Goal: Task Accomplishment & Management: Manage account settings

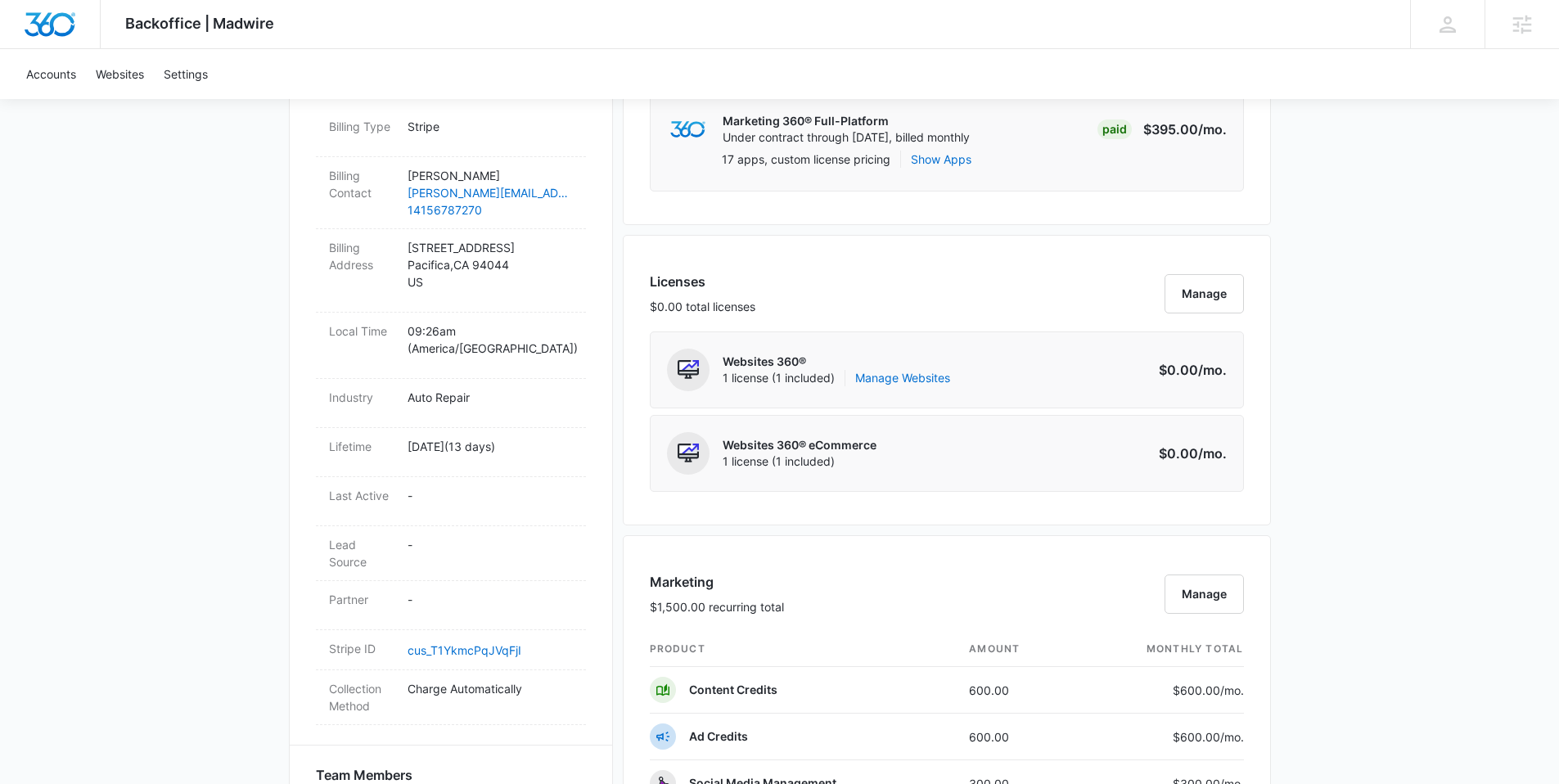
scroll to position [851, 0]
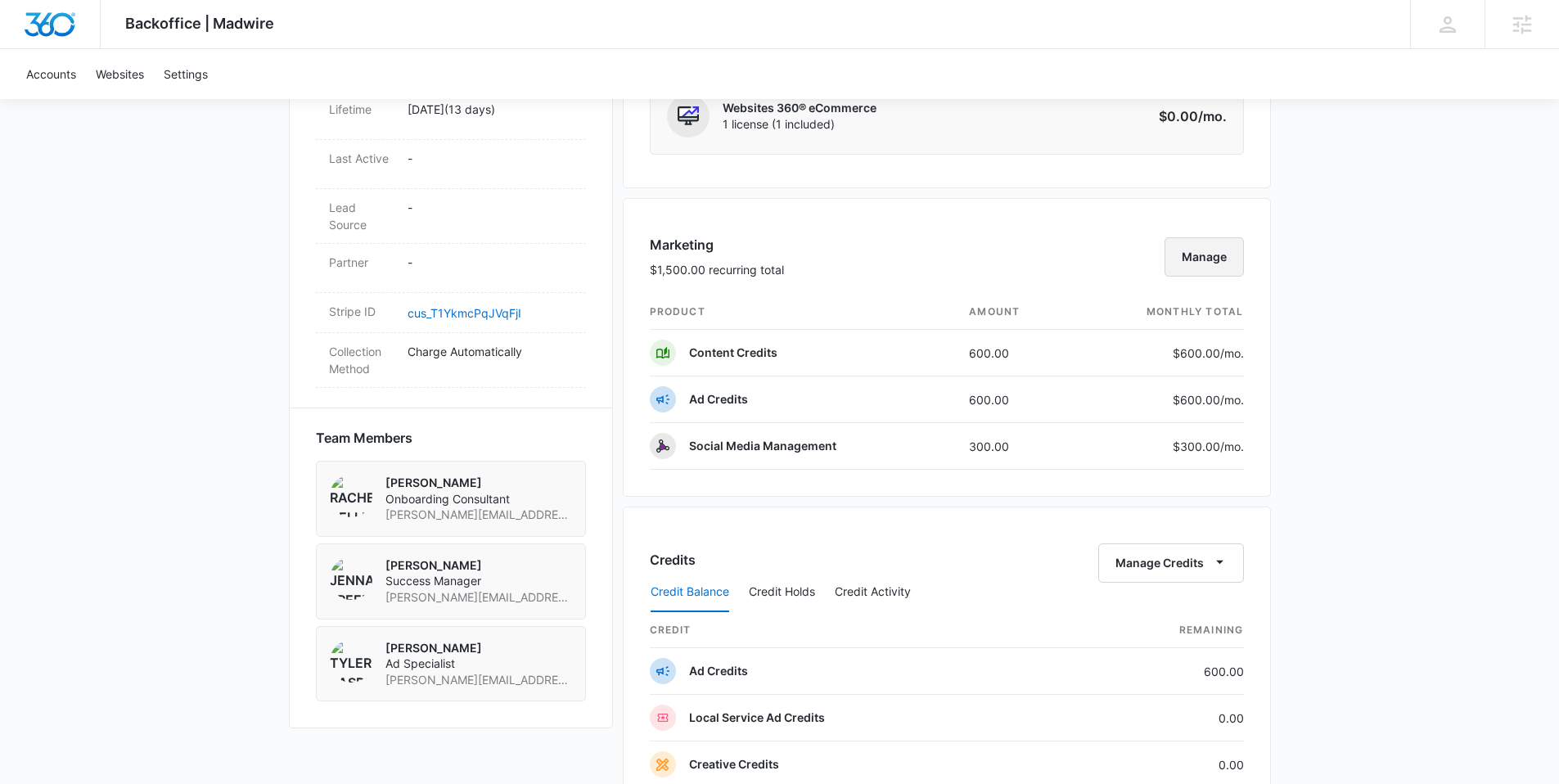
click at [1204, 249] on button "Manage" at bounding box center [1204, 256] width 79 height 39
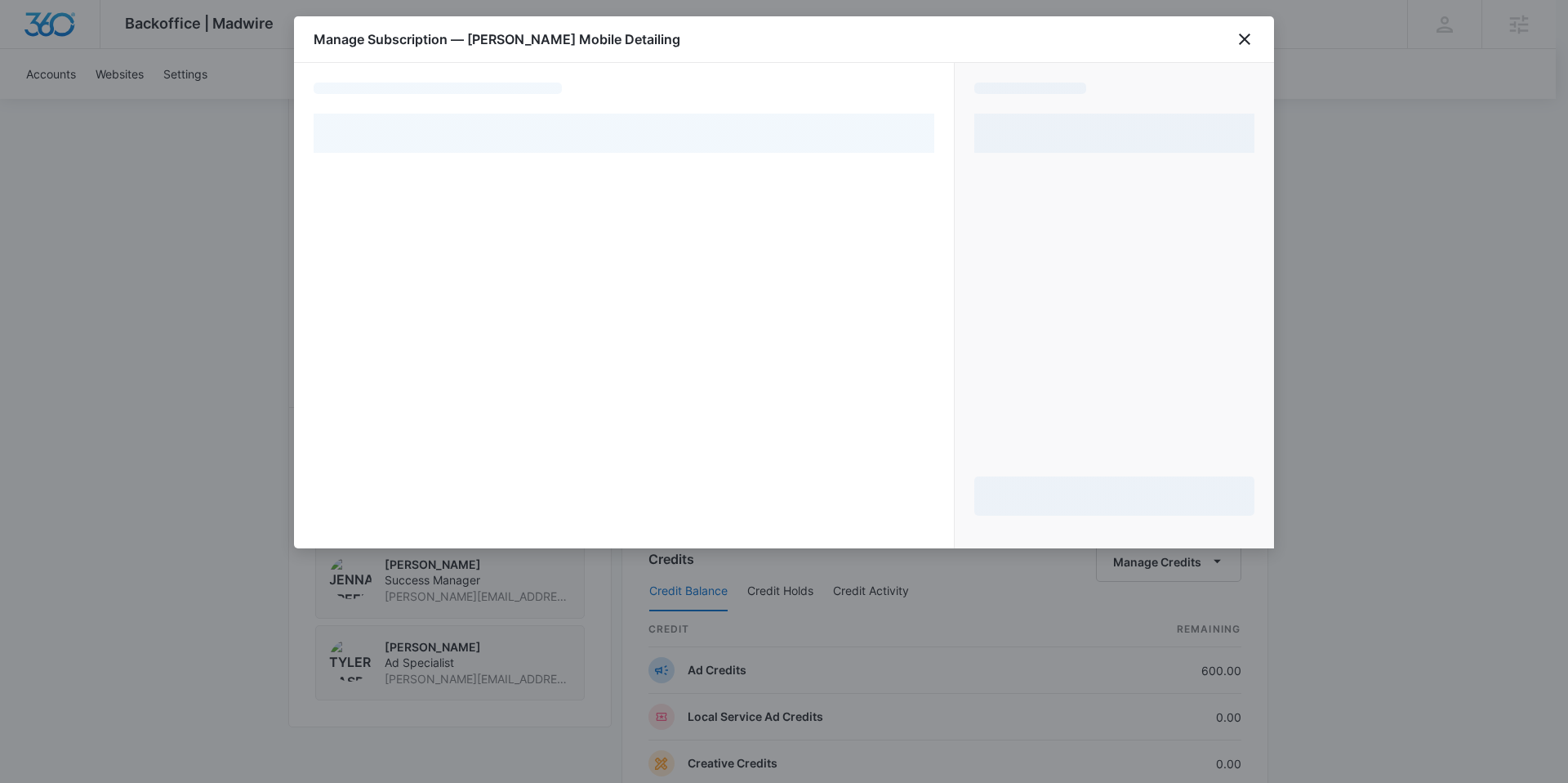
select select "pm_1S7j8TA4n8RTgNjU6hFwCM6n"
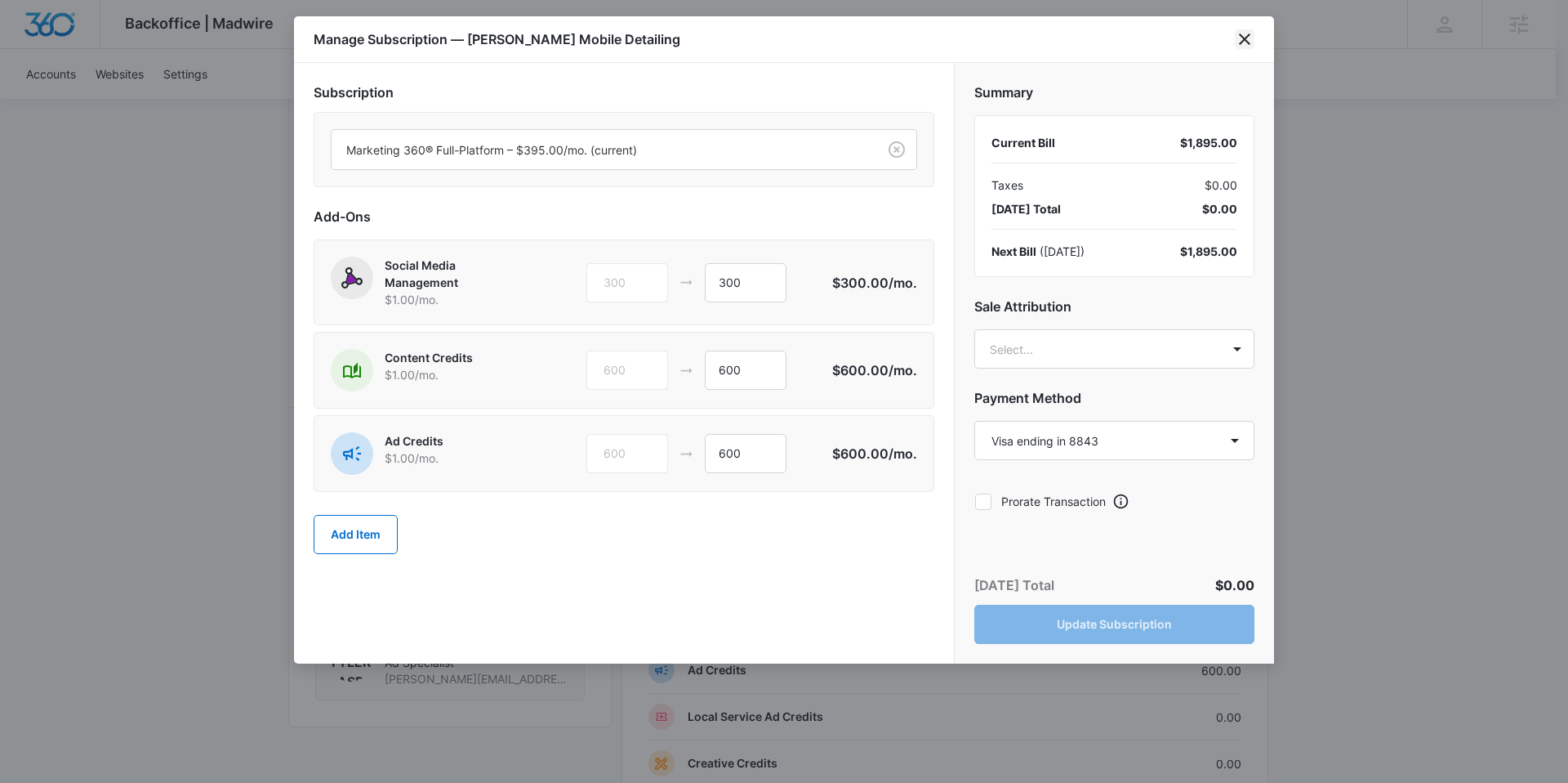
click at [1245, 42] on icon "close" at bounding box center [1244, 39] width 19 height 19
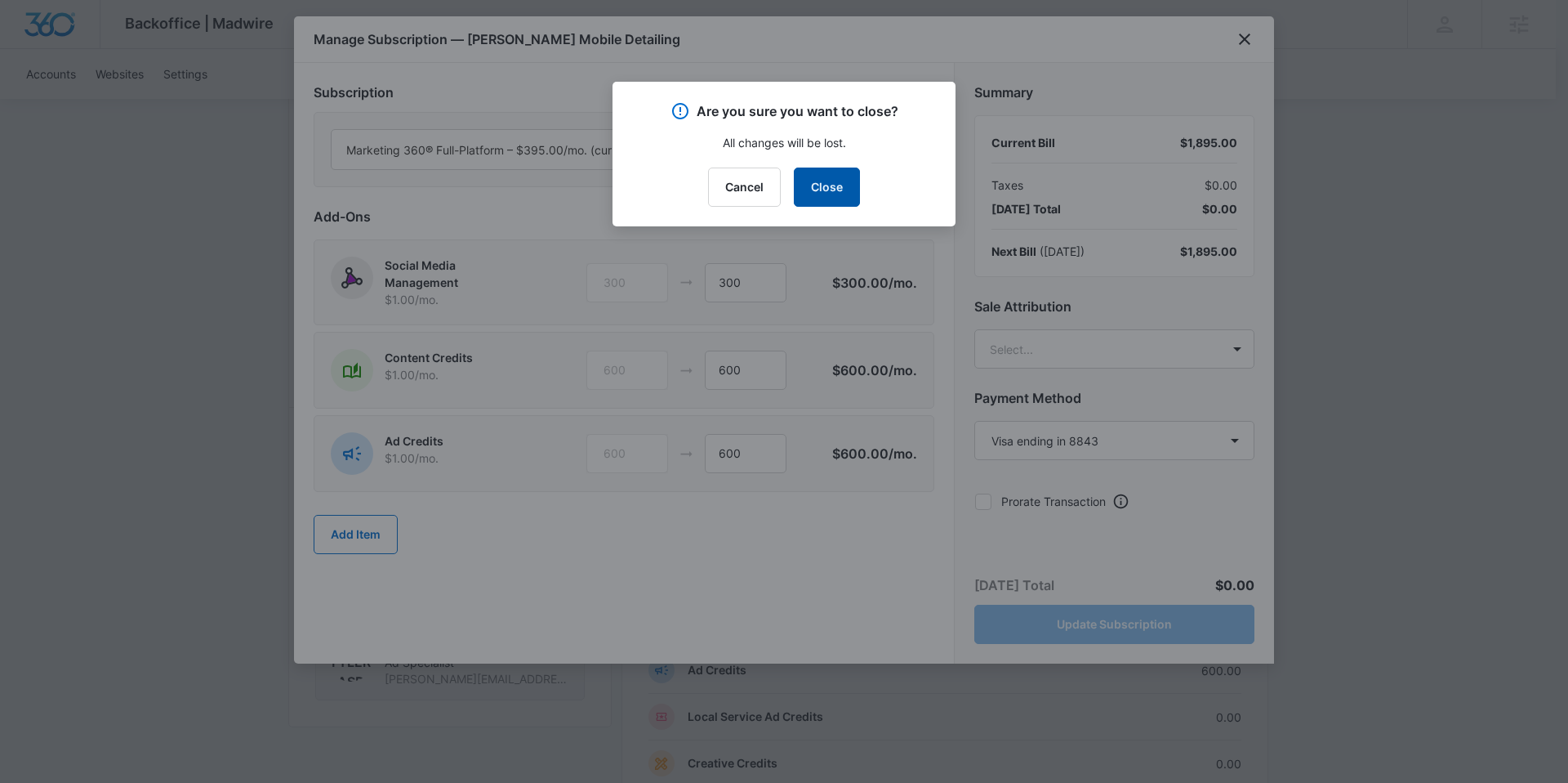
click at [831, 188] on button "Close" at bounding box center [827, 187] width 66 height 39
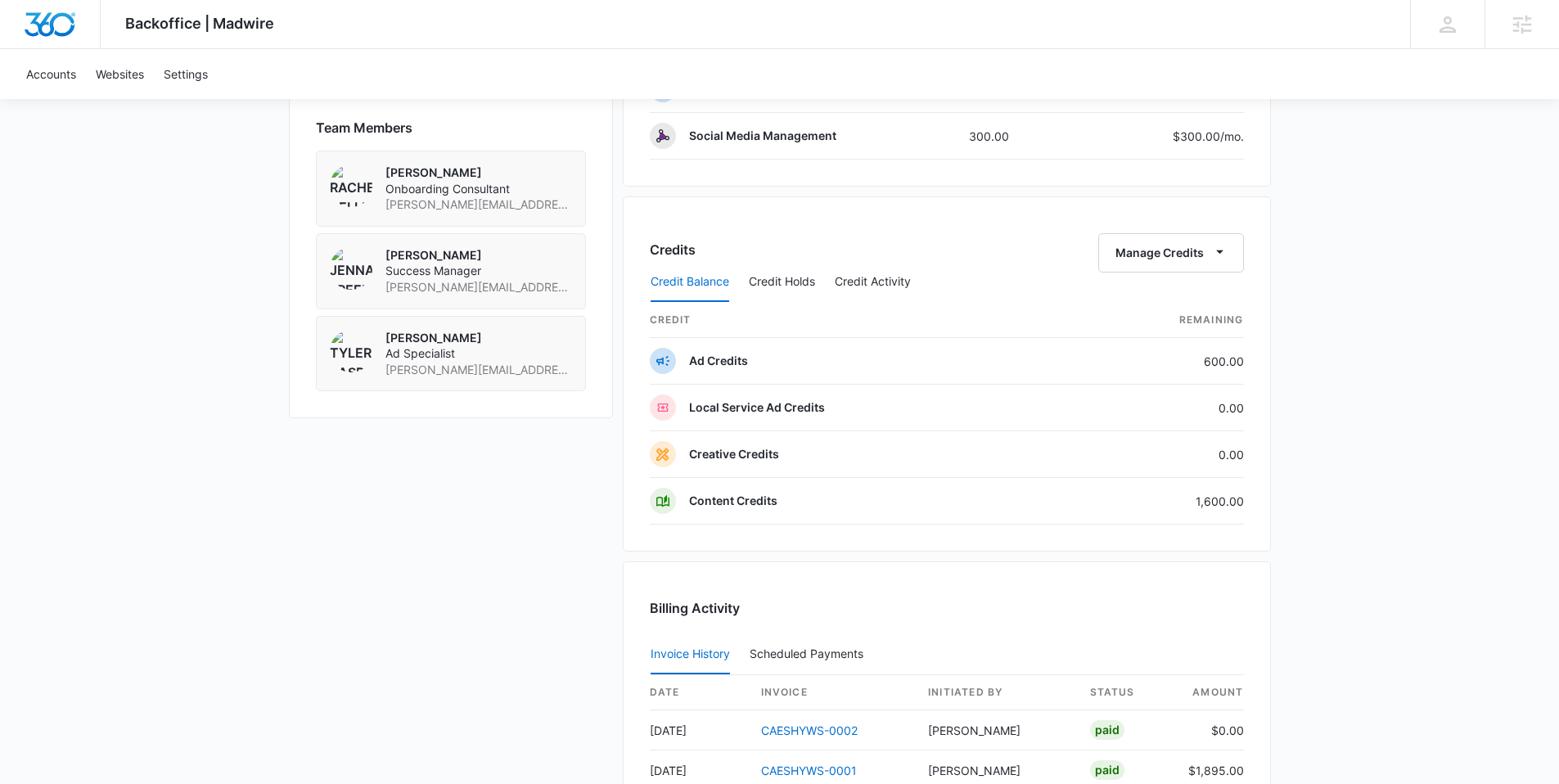
scroll to position [1163, 0]
click at [1182, 248] on button "Manage Credits" at bounding box center [1171, 251] width 145 height 39
click at [1178, 299] on div "Transfer Credits" at bounding box center [1161, 304] width 86 height 12
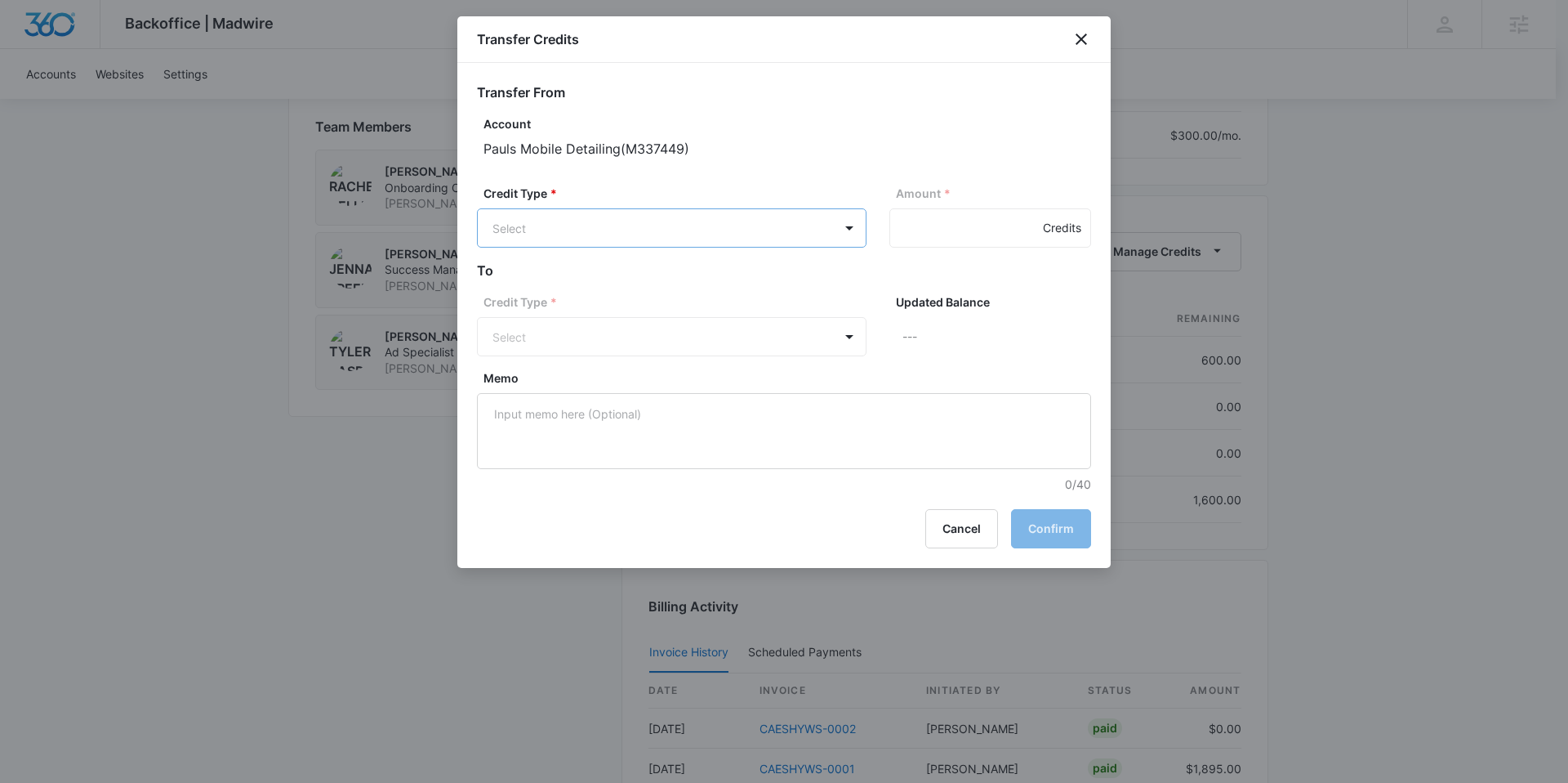
click at [757, 232] on body "Backoffice | Madwire Apps Settings JF [PERSON_NAME] [PERSON_NAME][EMAIL_ADDRESS…" at bounding box center [784, 177] width 1568 height 2676
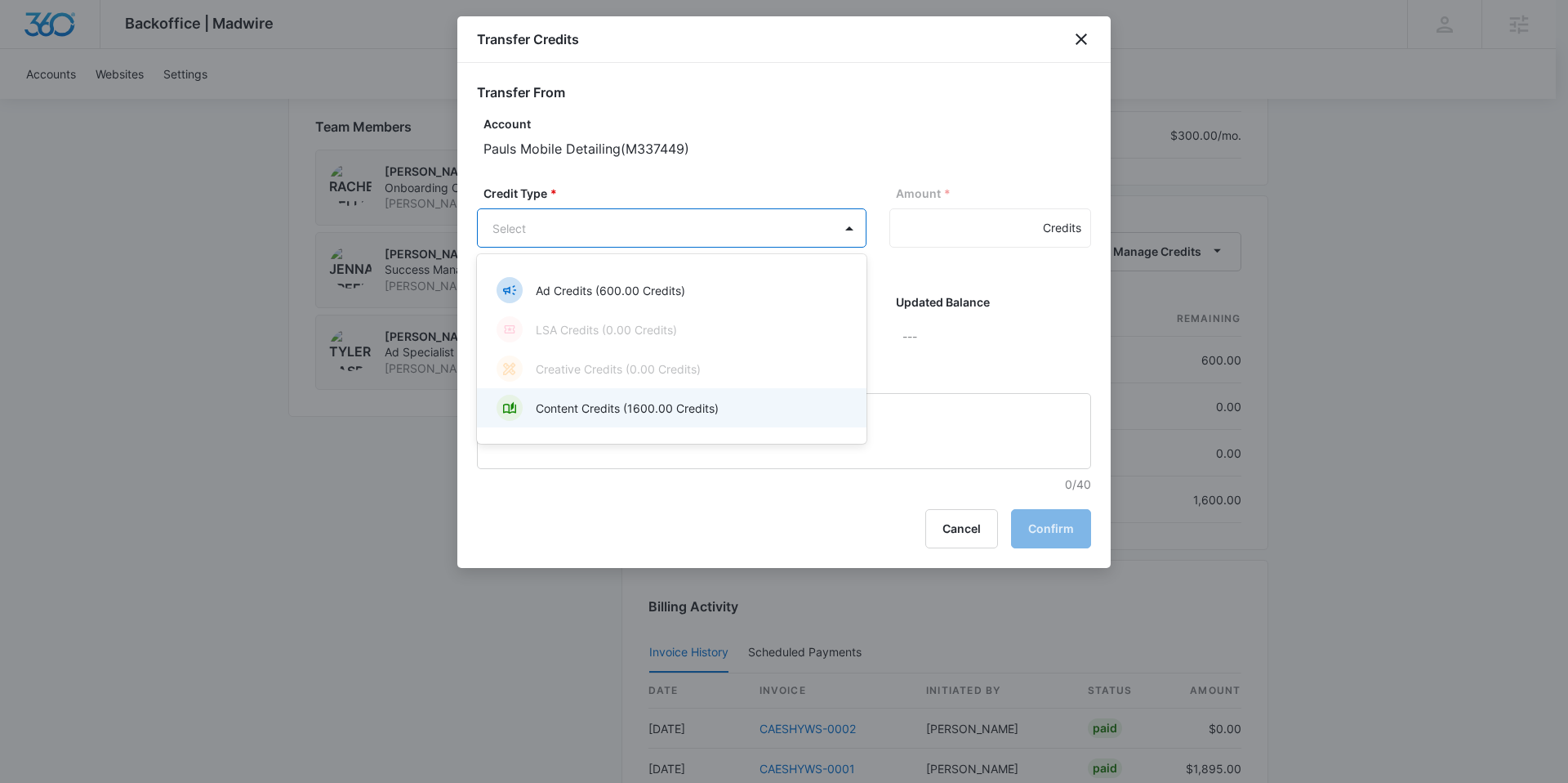
click at [634, 399] on p "Content Credits (1600.00 Credits)" at bounding box center [627, 408] width 183 height 17
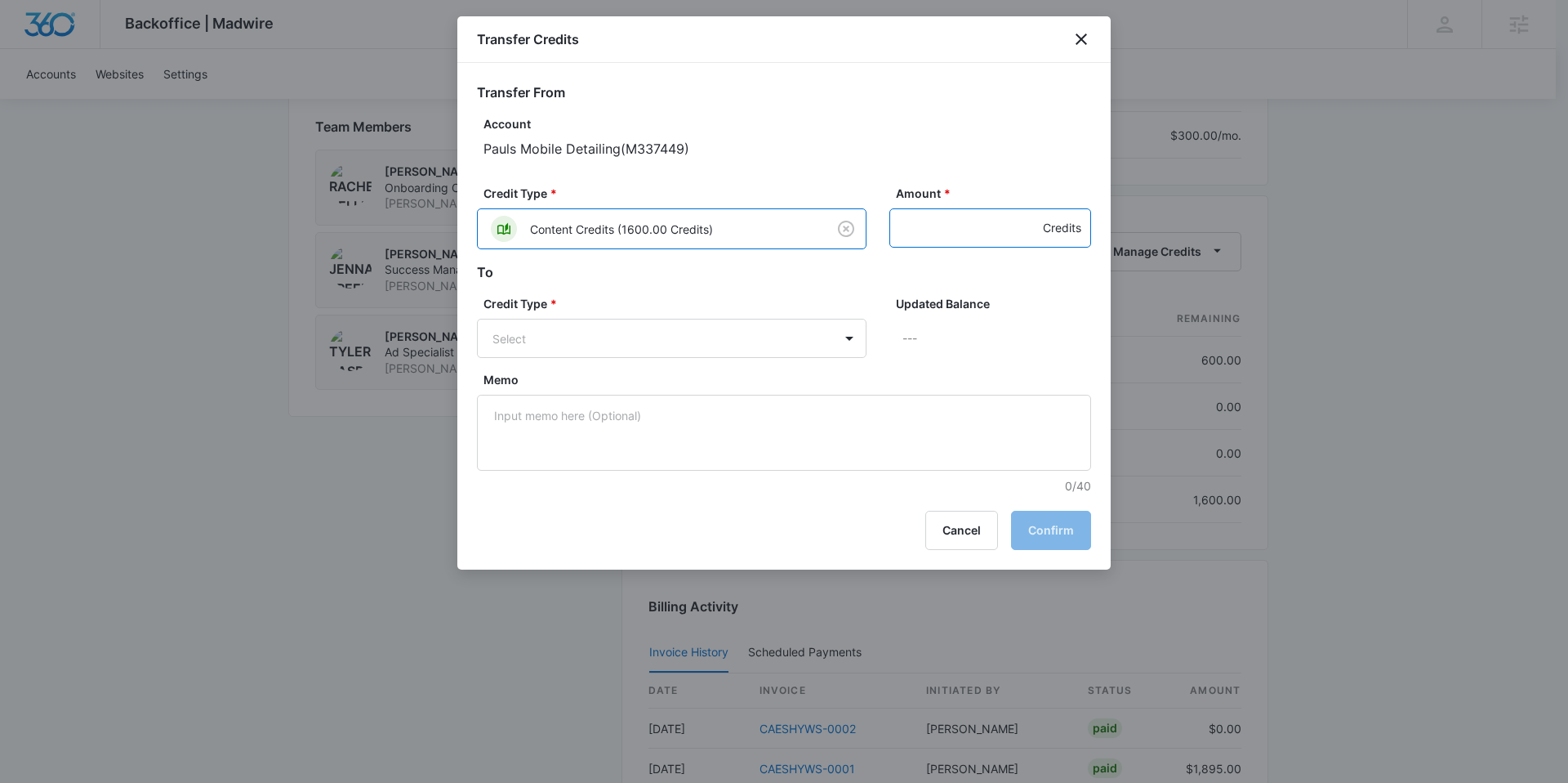
click at [987, 221] on input "Amount *" at bounding box center [990, 228] width 202 height 39
type input "500"
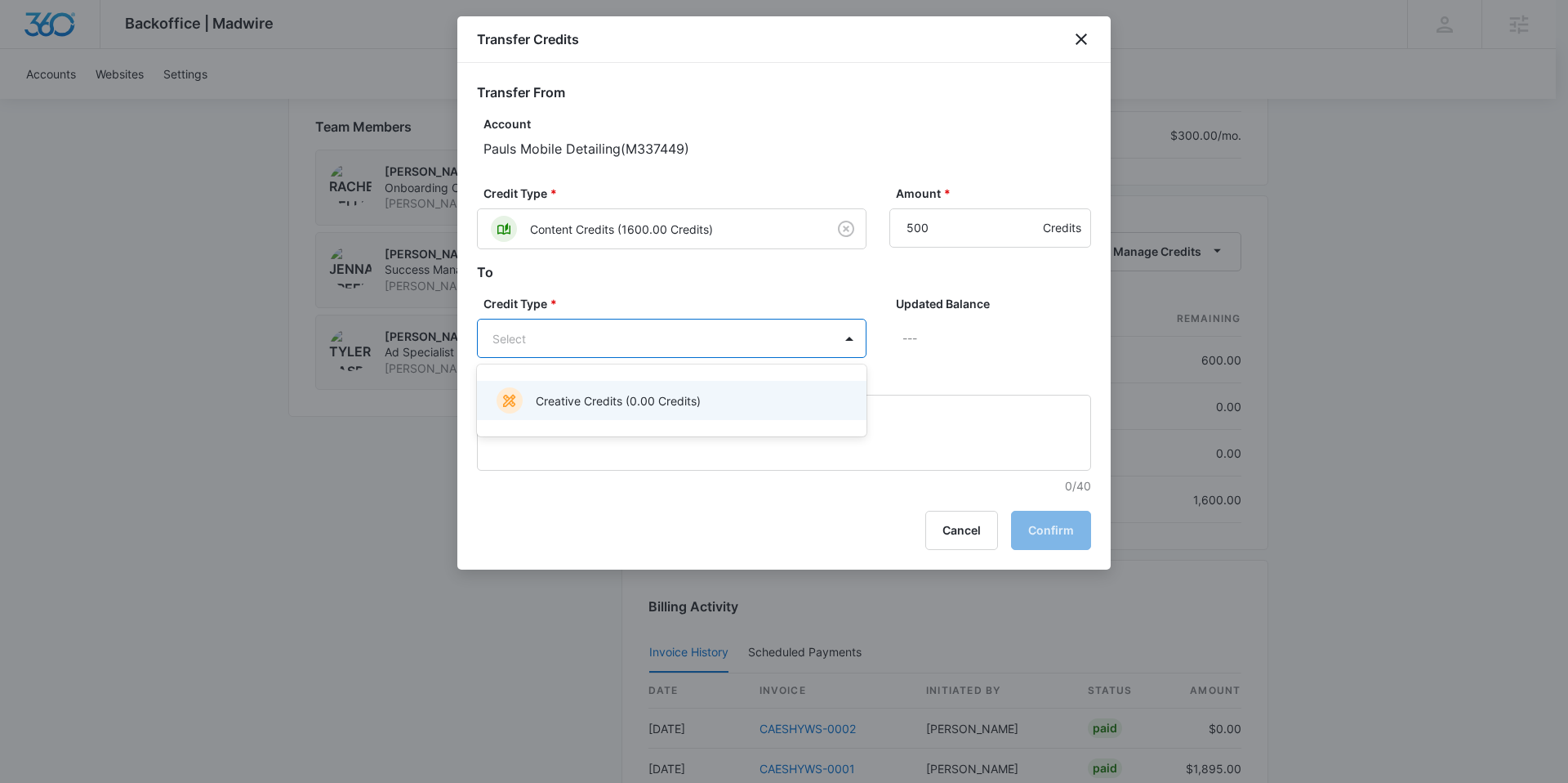
click at [629, 328] on body "Backoffice | Madwire Apps Settings JF [PERSON_NAME] [PERSON_NAME][EMAIL_ADDRESS…" at bounding box center [784, 177] width 1568 height 2676
click at [731, 263] on div at bounding box center [784, 392] width 1568 height 783
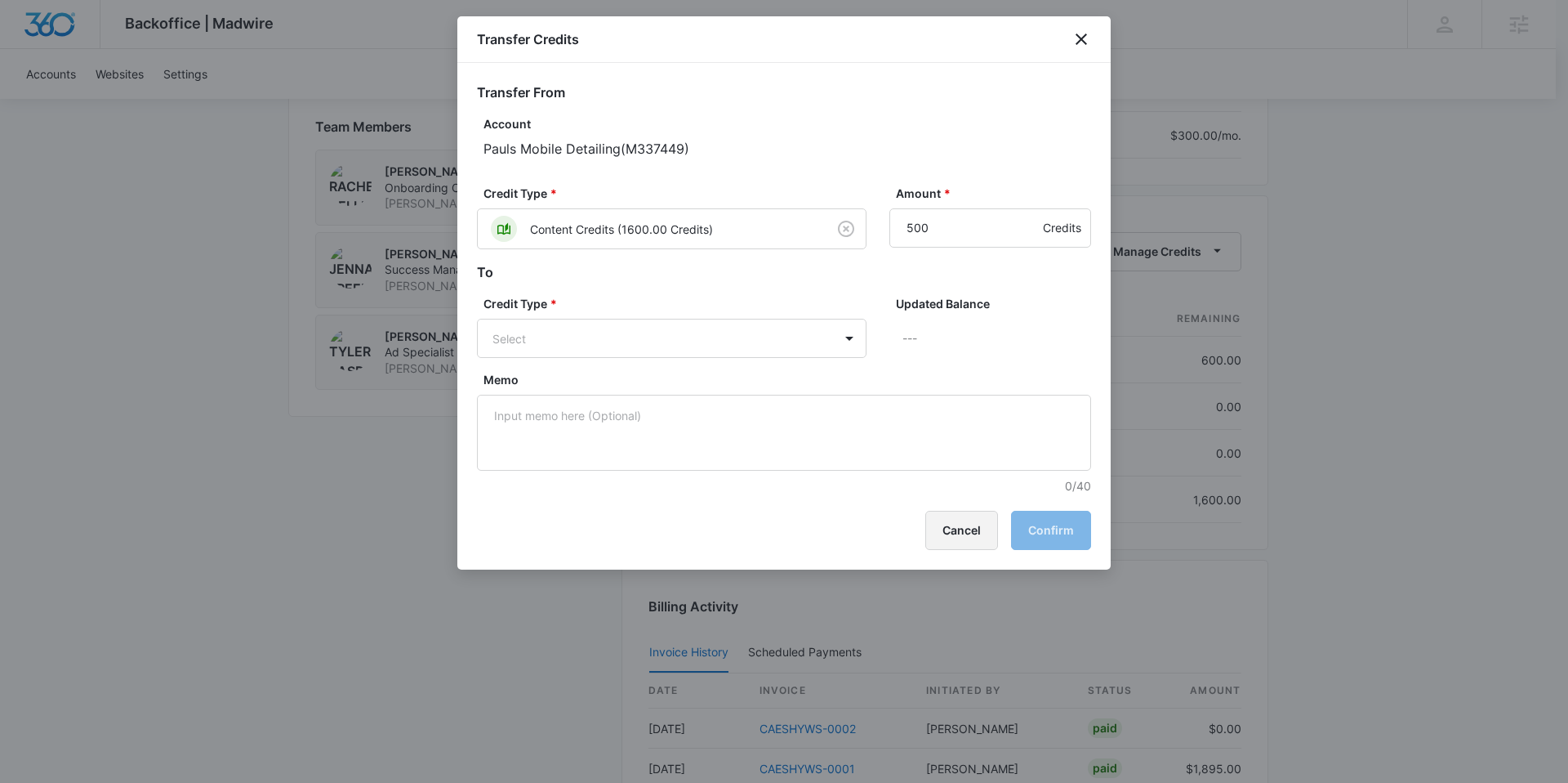
click at [938, 523] on button "Cancel" at bounding box center [961, 530] width 73 height 39
